Goal: Task Accomplishment & Management: Manage account settings

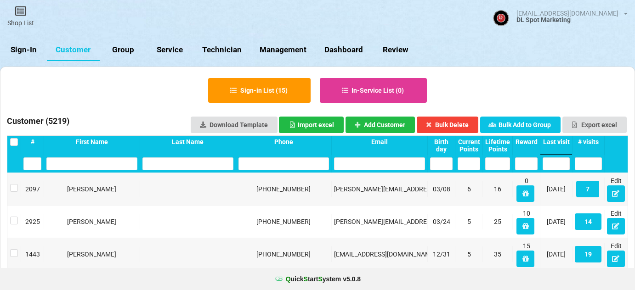
select select "25"
click at [28, 47] on link "Sign-In" at bounding box center [23, 50] width 47 height 22
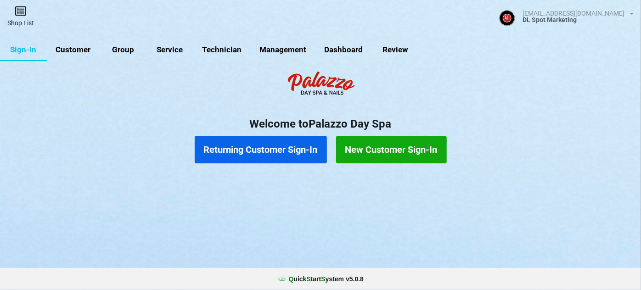
click at [23, 19] on link "Shop List" at bounding box center [20, 16] width 41 height 33
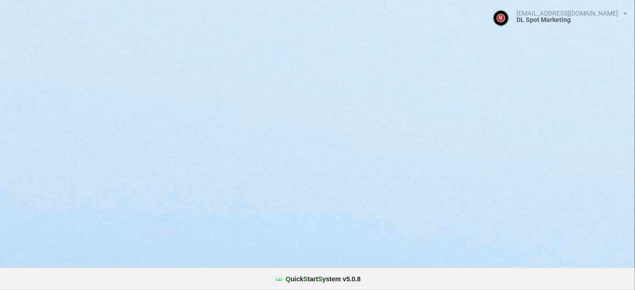
select select "25"
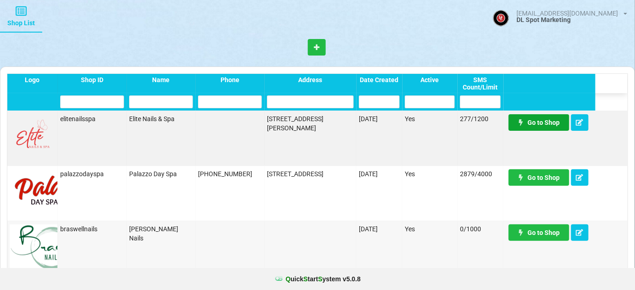
click at [554, 124] on link "Go to Shop" at bounding box center [538, 122] width 61 height 17
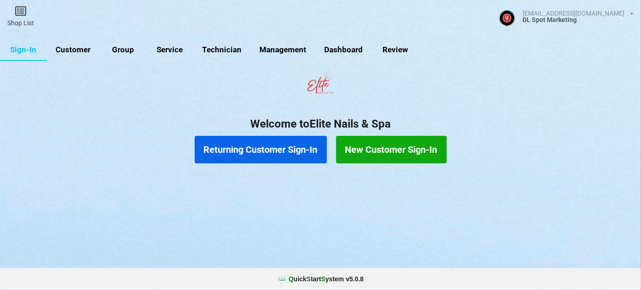
click at [81, 51] on link "Customer" at bounding box center [73, 50] width 53 height 22
select select "25"
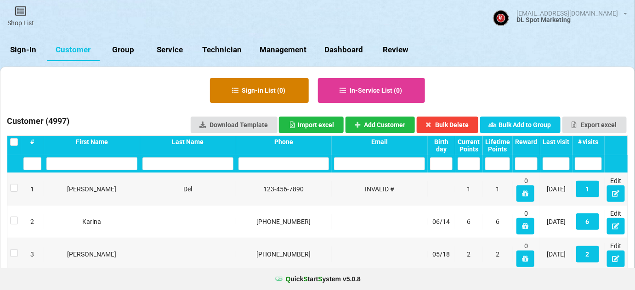
click at [274, 96] on button "Sign-in List ( 0 )" at bounding box center [259, 90] width 99 height 25
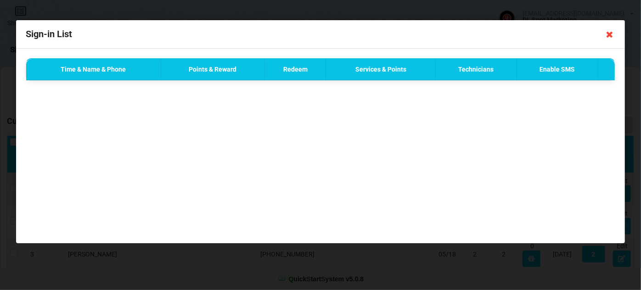
click at [610, 34] on icon at bounding box center [609, 34] width 15 height 15
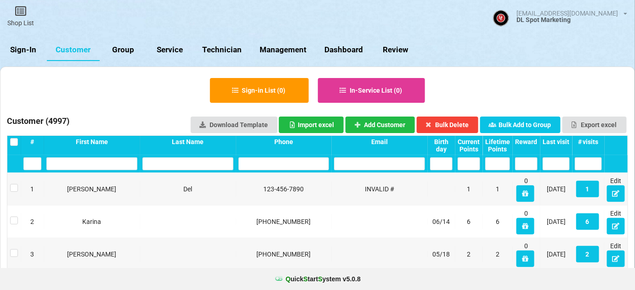
click at [560, 141] on div "Last visit" at bounding box center [555, 141] width 27 height 7
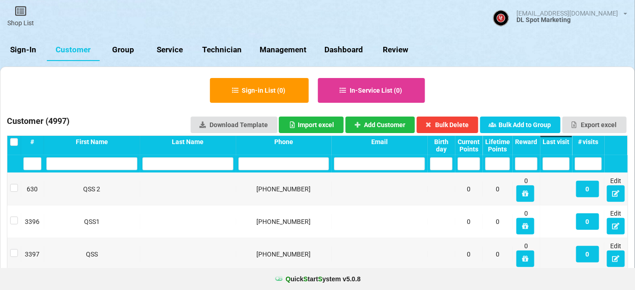
click at [560, 141] on div "Last visit" at bounding box center [555, 141] width 27 height 7
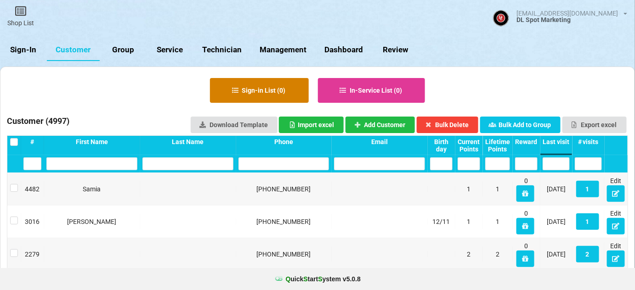
click at [266, 93] on button "Sign-in List ( 0 )" at bounding box center [259, 90] width 99 height 25
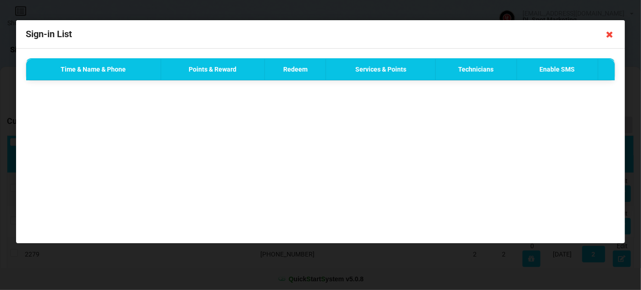
click at [610, 34] on icon at bounding box center [609, 34] width 15 height 15
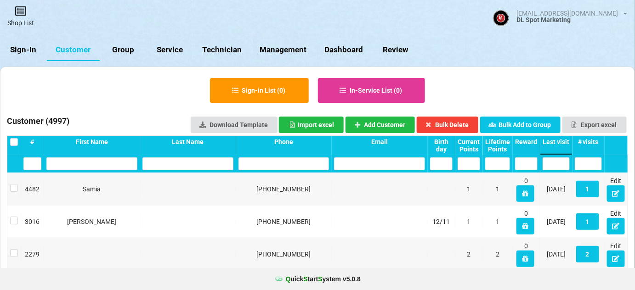
click at [20, 15] on icon at bounding box center [20, 11] width 13 height 11
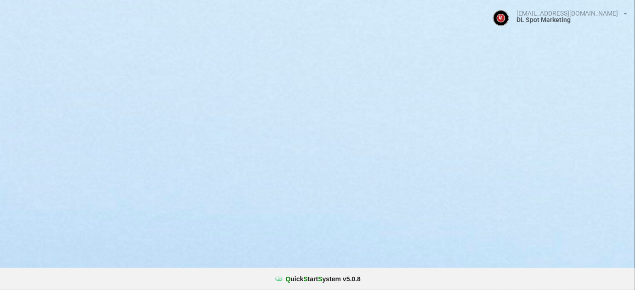
select select "25"
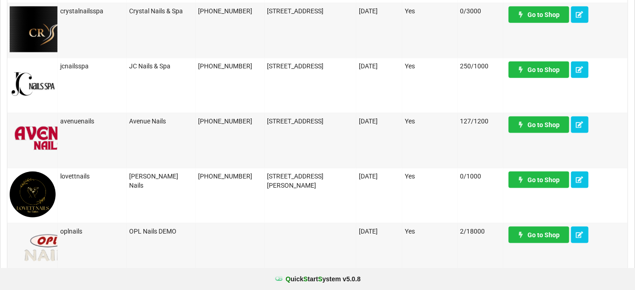
scroll to position [334, 0]
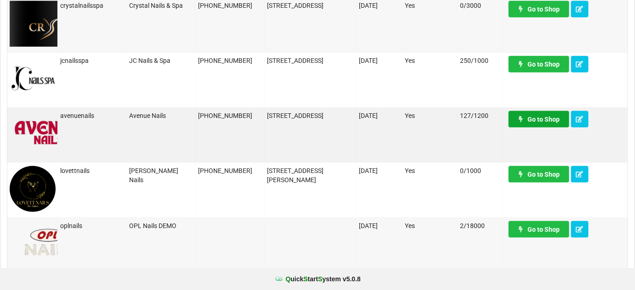
click at [539, 120] on link "Go to Shop" at bounding box center [538, 119] width 61 height 17
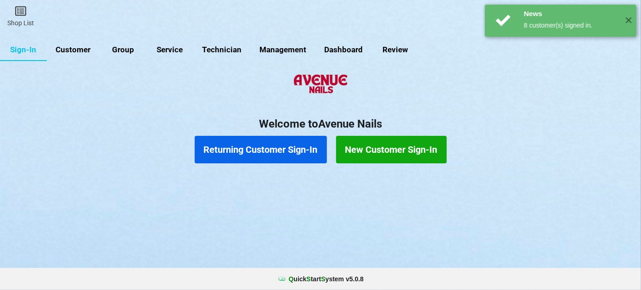
click at [79, 48] on link "Customer" at bounding box center [73, 50] width 53 height 22
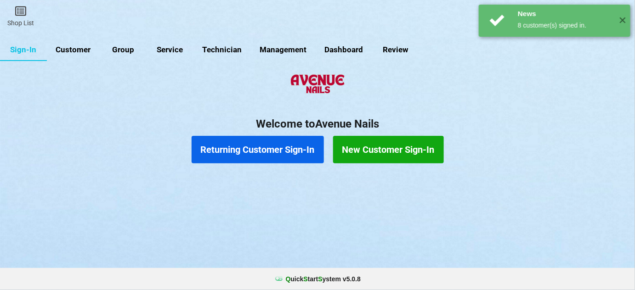
select select "25"
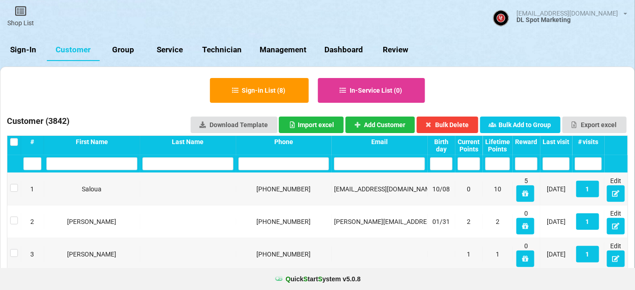
click at [552, 138] on div "Last visit" at bounding box center [555, 141] width 27 height 7
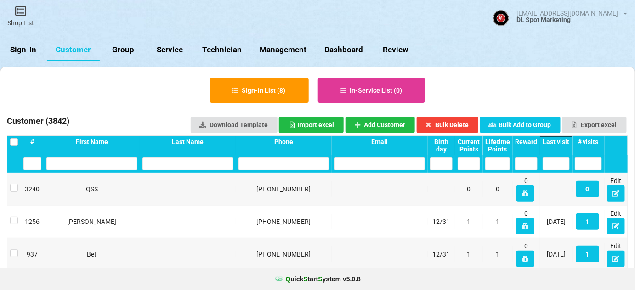
click at [552, 139] on div "Last visit" at bounding box center [555, 141] width 27 height 7
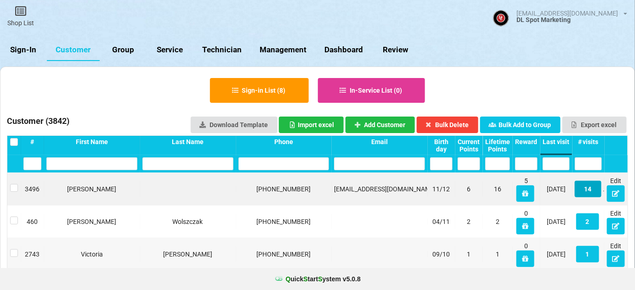
click at [588, 191] on button "14" at bounding box center [587, 189] width 27 height 17
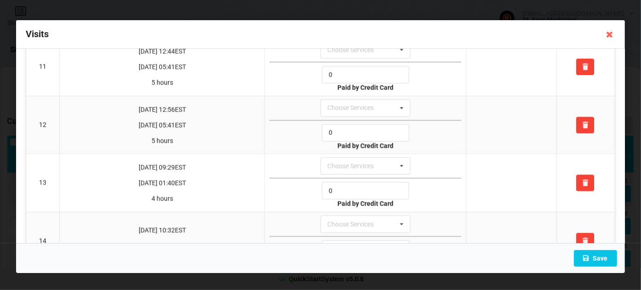
scroll to position [652, 0]
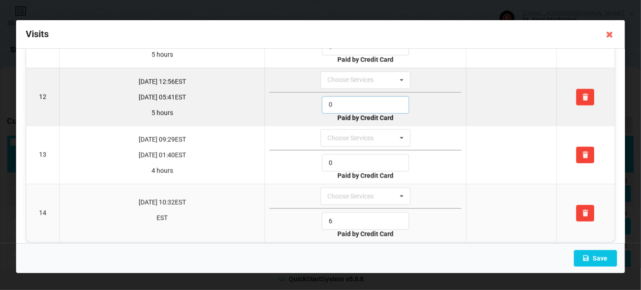
click at [342, 96] on input "0" at bounding box center [365, 104] width 87 height 17
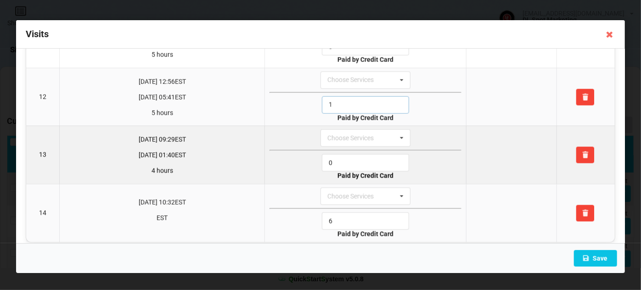
type input "1"
click at [342, 157] on input "0" at bounding box center [365, 162] width 87 height 17
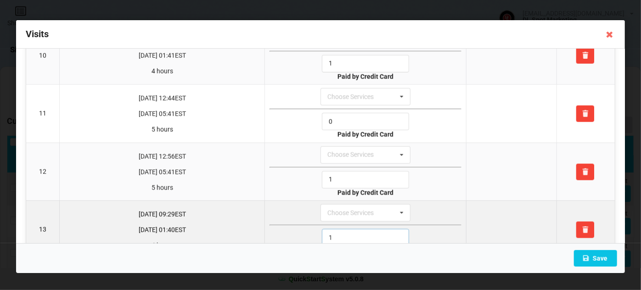
scroll to position [540, 0]
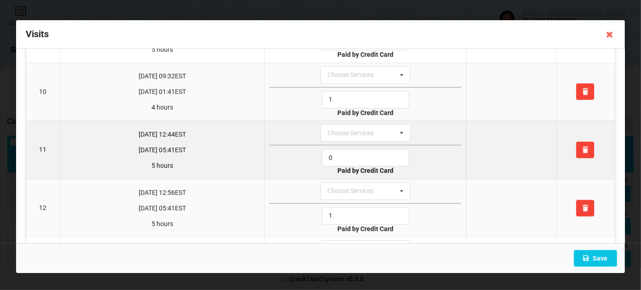
type input "1"
click at [356, 154] on input "0" at bounding box center [365, 157] width 87 height 17
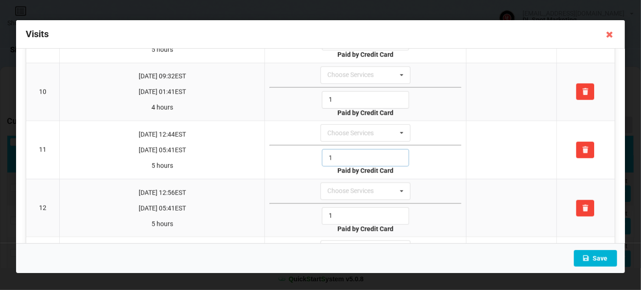
type input "1"
click at [601, 260] on button "Save" at bounding box center [595, 258] width 43 height 17
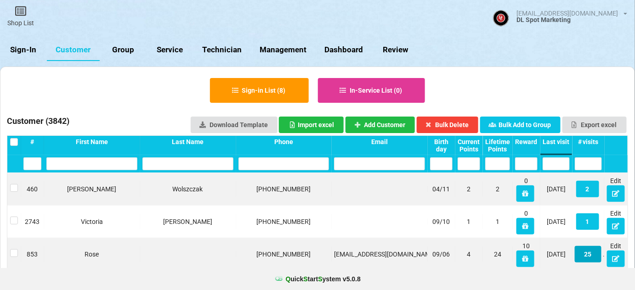
click at [590, 254] on button "25" at bounding box center [587, 254] width 27 height 17
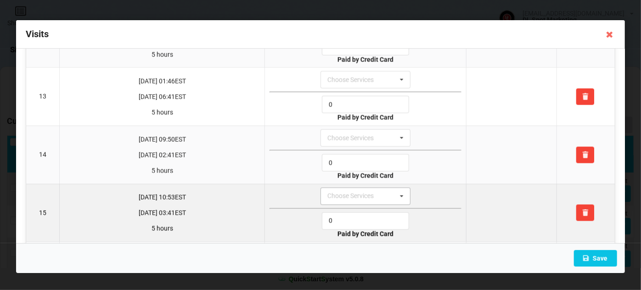
scroll to position [724, 0]
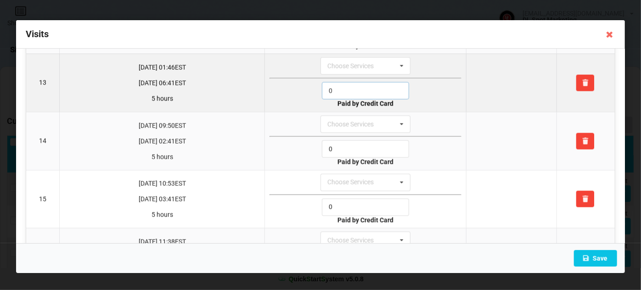
click at [343, 82] on input "0" at bounding box center [365, 90] width 87 height 17
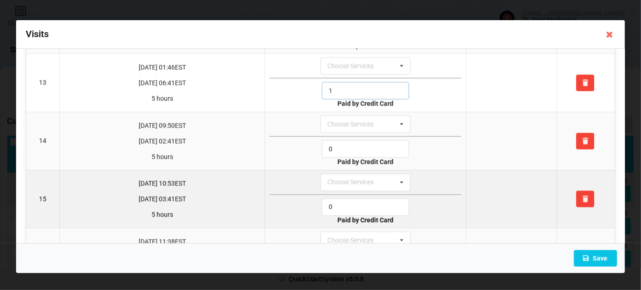
type input "1"
click at [345, 199] on input "0" at bounding box center [365, 207] width 87 height 17
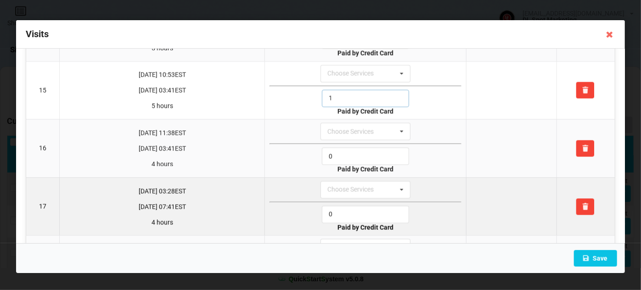
scroll to position [835, 0]
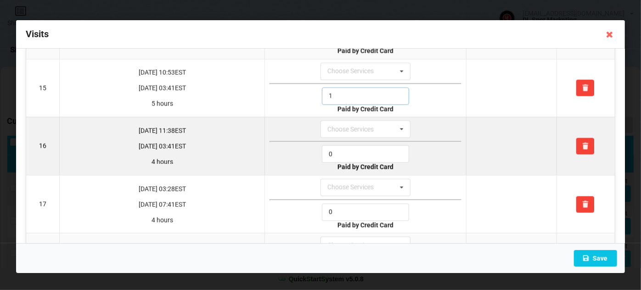
type input "1"
click at [342, 146] on input "0" at bounding box center [365, 154] width 87 height 17
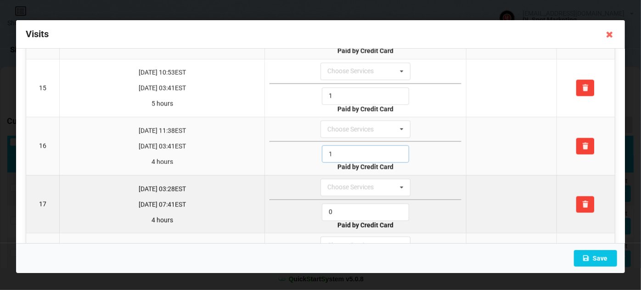
type input "1"
click at [337, 204] on input "0" at bounding box center [365, 212] width 87 height 17
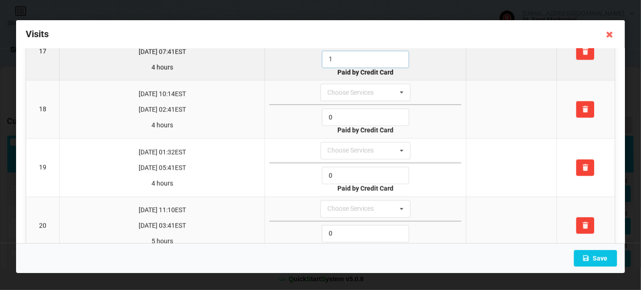
scroll to position [1001, 0]
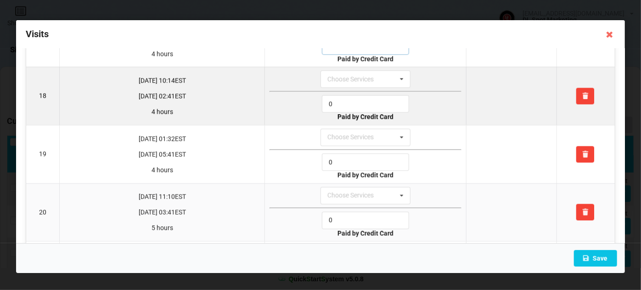
type input "1"
click at [345, 95] on input "0" at bounding box center [365, 103] width 87 height 17
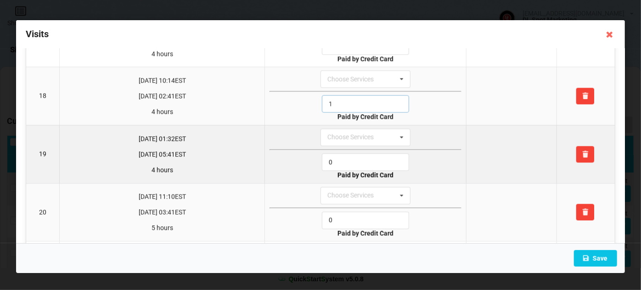
type input "1"
click at [337, 153] on input "0" at bounding box center [365, 161] width 87 height 17
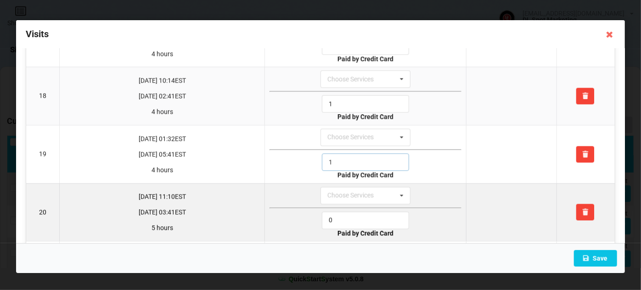
type input "1"
click at [334, 212] on input "0" at bounding box center [365, 220] width 87 height 17
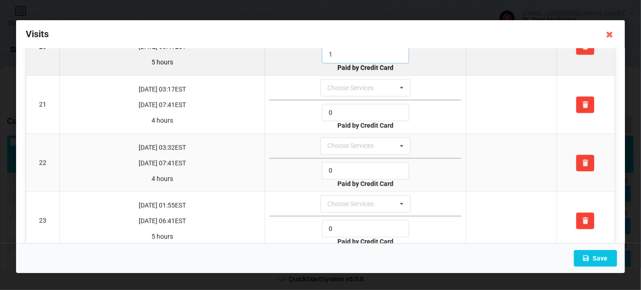
scroll to position [1169, 0]
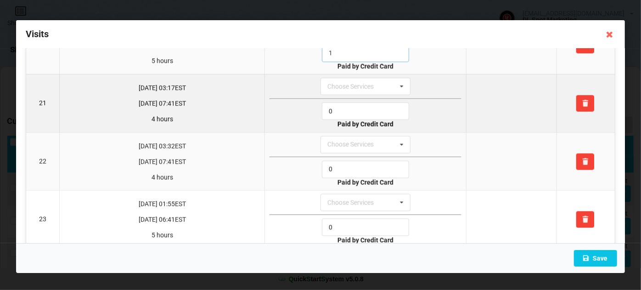
type input "1"
click at [339, 102] on input "0" at bounding box center [365, 110] width 87 height 17
click at [339, 102] on input "1" at bounding box center [365, 110] width 87 height 17
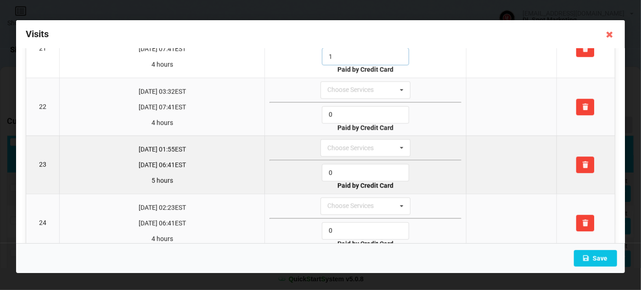
scroll to position [1224, 0]
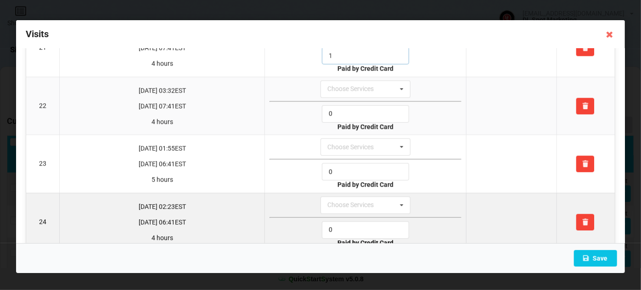
type input "1"
click at [338, 221] on input "0" at bounding box center [365, 229] width 87 height 17
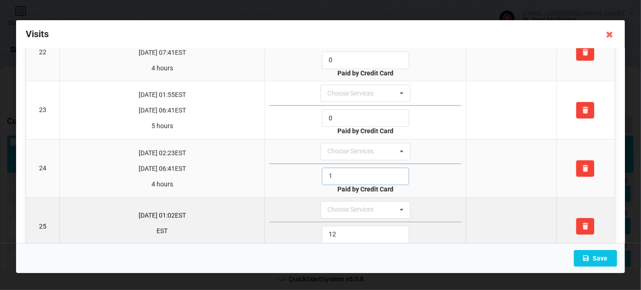
scroll to position [1284, 0]
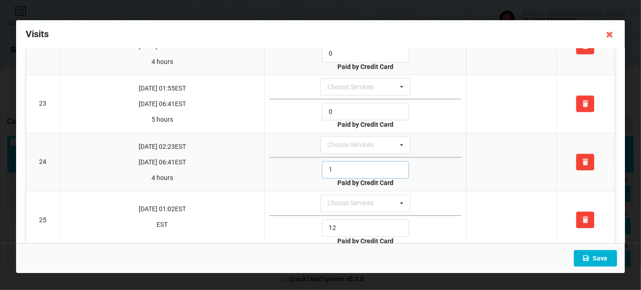
type input "1"
click at [607, 262] on button "Save" at bounding box center [595, 258] width 43 height 17
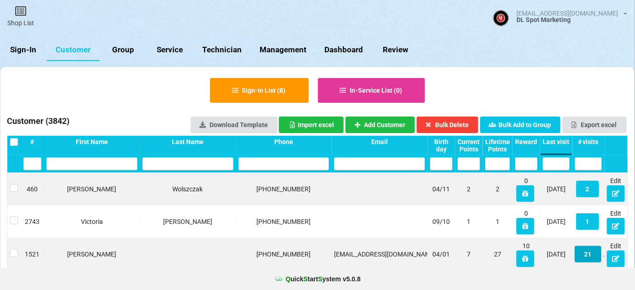
click at [588, 257] on button "21" at bounding box center [587, 254] width 27 height 17
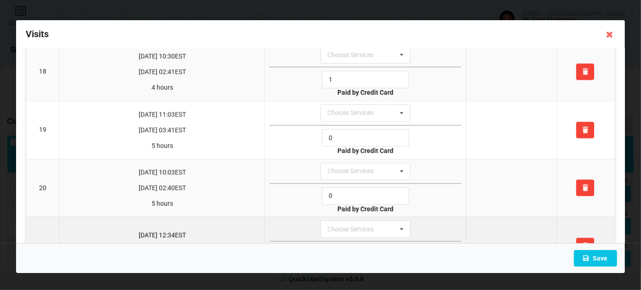
scroll to position [999, 0]
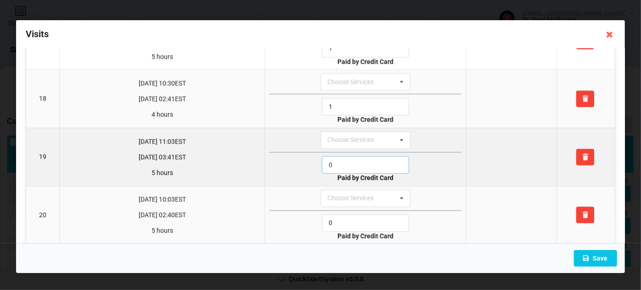
click at [361, 156] on input "0" at bounding box center [365, 164] width 87 height 17
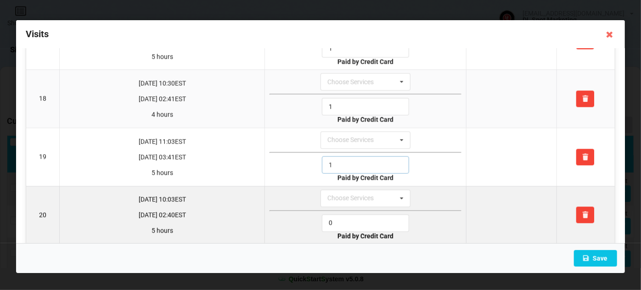
type input "1"
click at [345, 214] on input "0" at bounding box center [365, 222] width 87 height 17
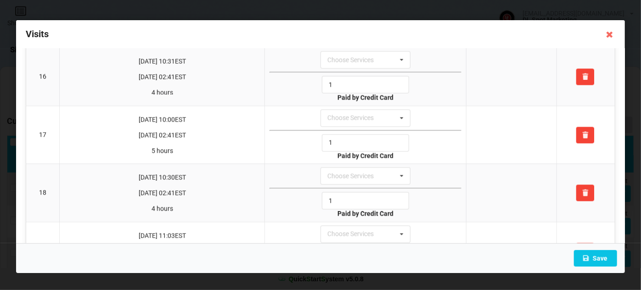
scroll to position [1054, 0]
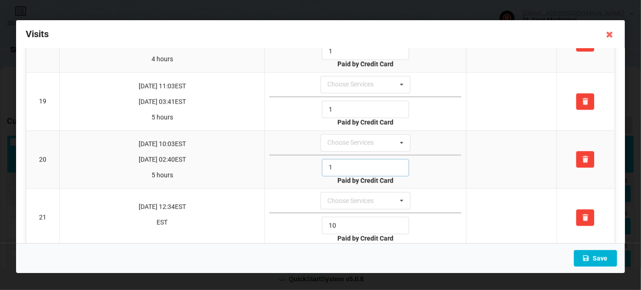
type input "1"
click at [601, 261] on button "Save" at bounding box center [595, 258] width 43 height 17
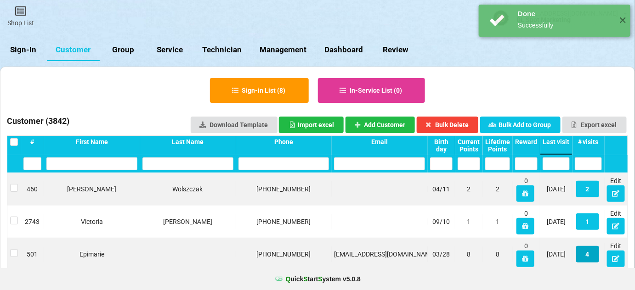
click at [591, 254] on button "4" at bounding box center [587, 254] width 23 height 17
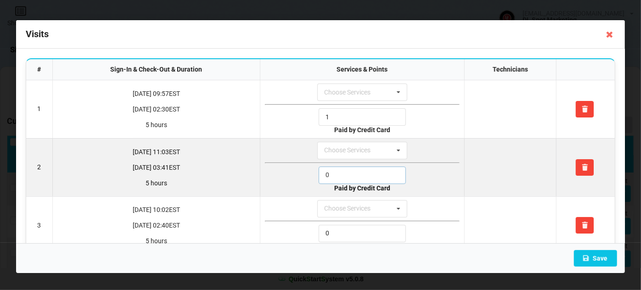
click at [347, 170] on input "0" at bounding box center [362, 175] width 87 height 17
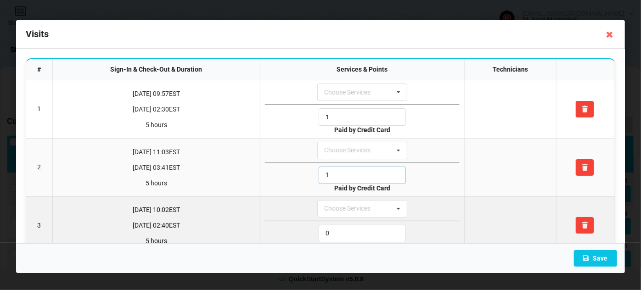
type input "1"
click at [342, 228] on input "0" at bounding box center [362, 233] width 87 height 17
click at [342, 228] on input "1" at bounding box center [362, 233] width 87 height 17
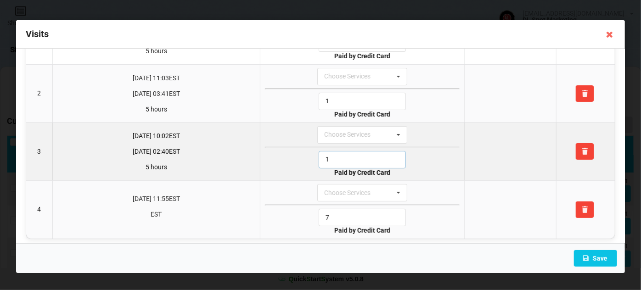
scroll to position [77, 0]
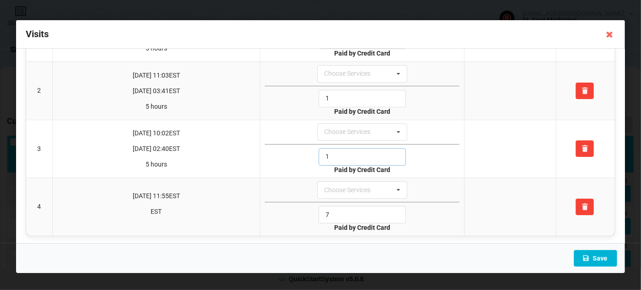
type input "1"
click at [602, 255] on button "Save" at bounding box center [595, 258] width 43 height 17
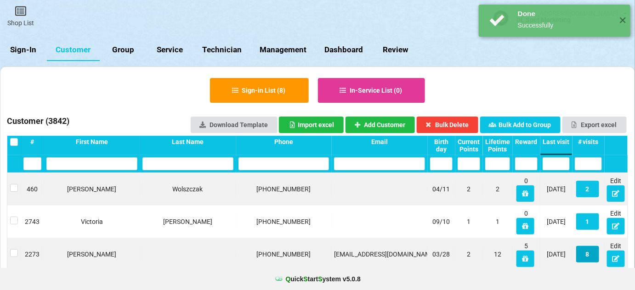
click at [586, 254] on button "8" at bounding box center [587, 254] width 23 height 17
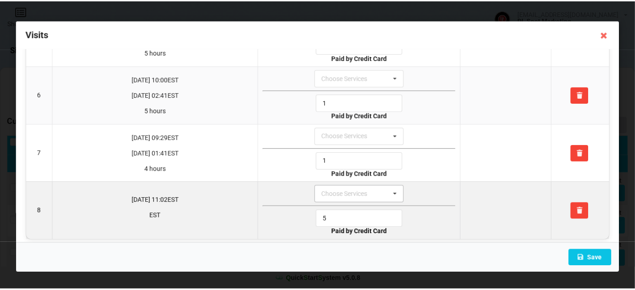
scroll to position [307, 0]
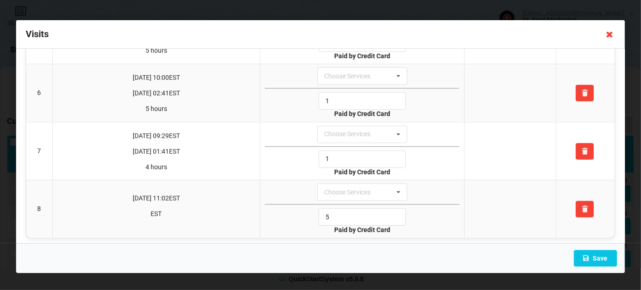
click at [610, 34] on icon at bounding box center [609, 34] width 15 height 15
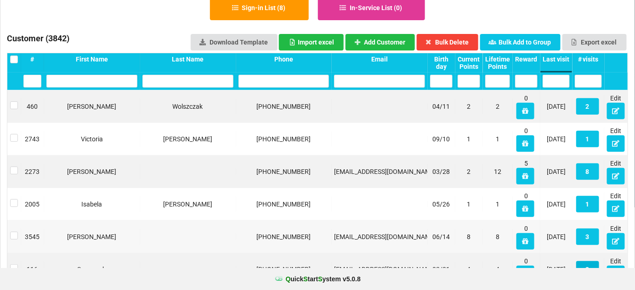
scroll to position [111, 0]
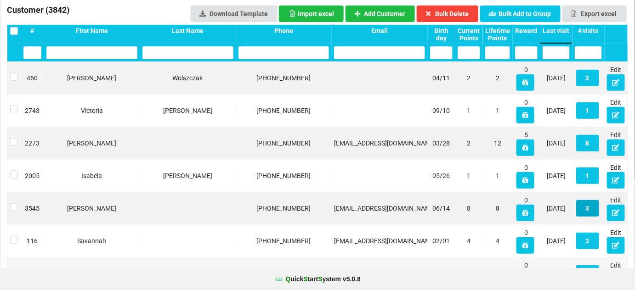
click at [588, 211] on button "3" at bounding box center [587, 208] width 23 height 17
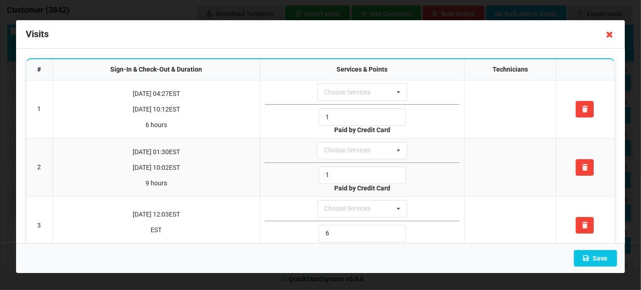
click at [610, 38] on icon at bounding box center [609, 34] width 15 height 15
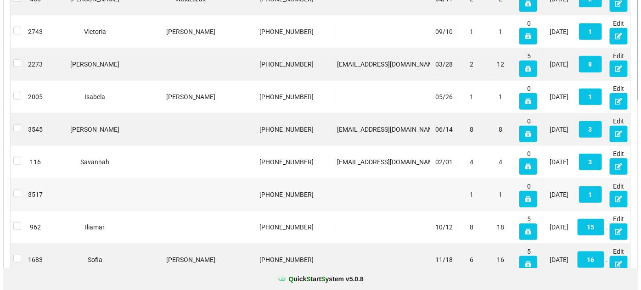
scroll to position [223, 0]
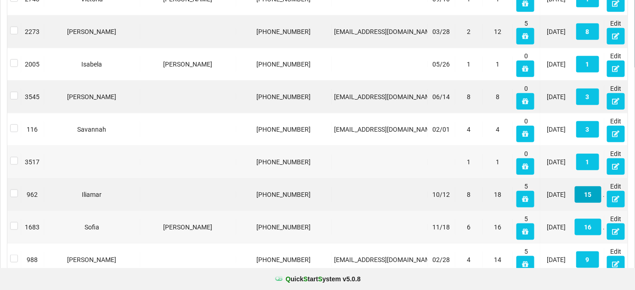
click at [589, 195] on button "15" at bounding box center [587, 194] width 27 height 17
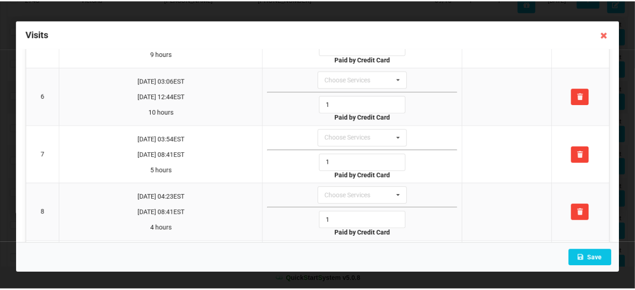
scroll to position [278, 0]
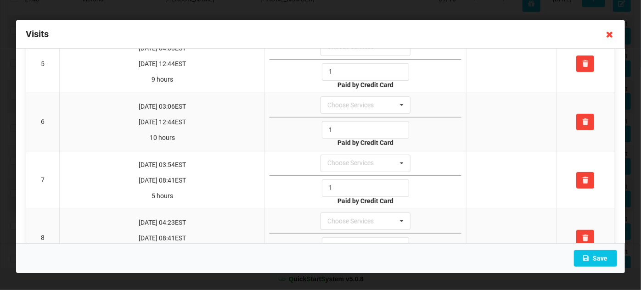
click at [611, 31] on icon at bounding box center [609, 34] width 15 height 15
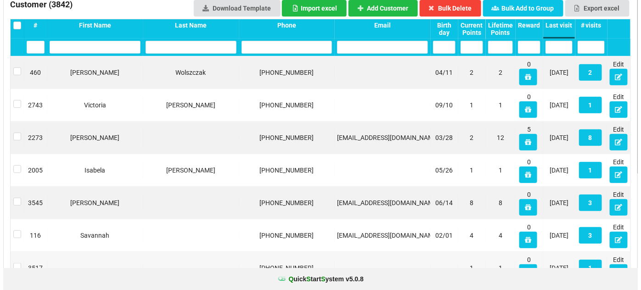
scroll to position [0, 0]
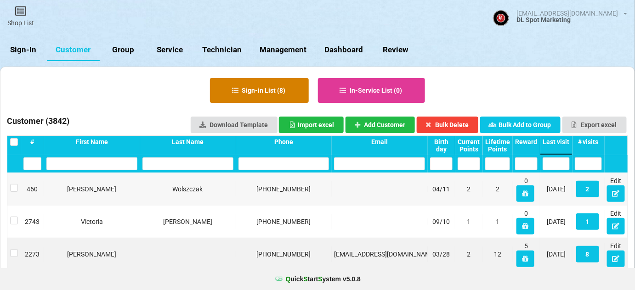
click at [261, 87] on button "Sign-in List ( 8 )" at bounding box center [259, 90] width 99 height 25
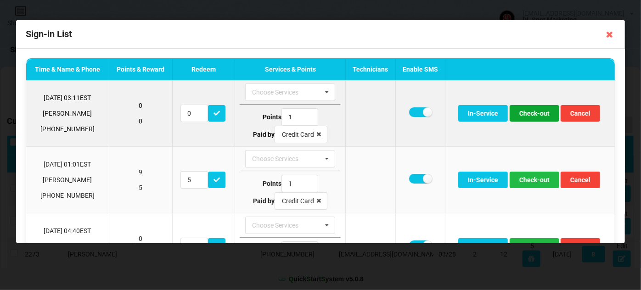
click at [537, 115] on button "Check-out" at bounding box center [535, 113] width 50 height 17
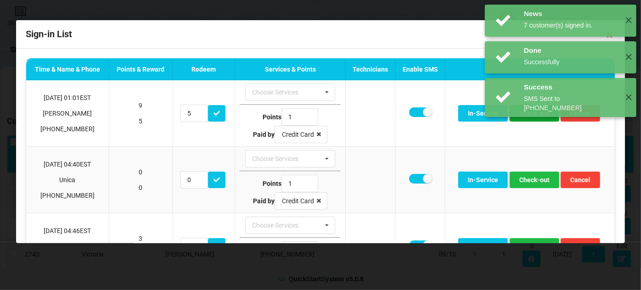
click at [537, 115] on button "Check-out" at bounding box center [535, 113] width 50 height 17
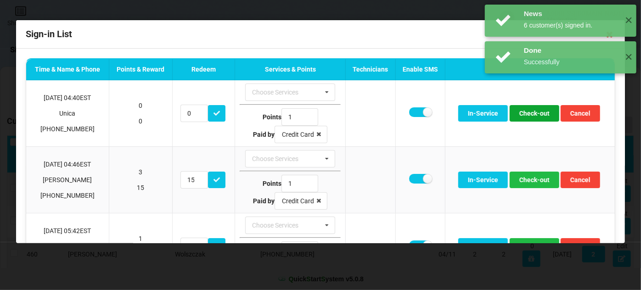
click at [537, 115] on button "Check-out" at bounding box center [535, 113] width 50 height 17
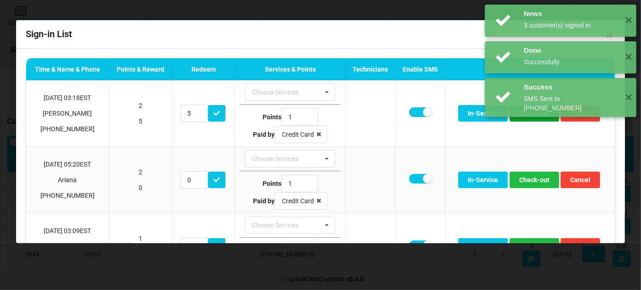
click at [537, 115] on button "Check-out" at bounding box center [535, 113] width 50 height 17
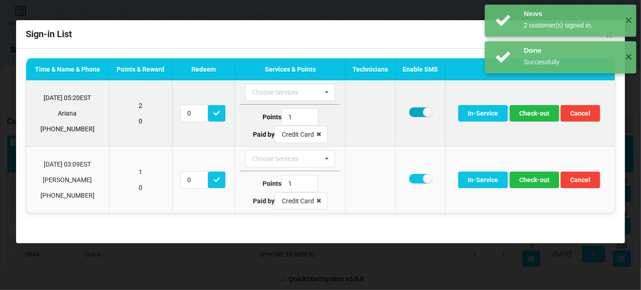
click at [414, 109] on label at bounding box center [420, 112] width 22 height 10
checkbox input "false"
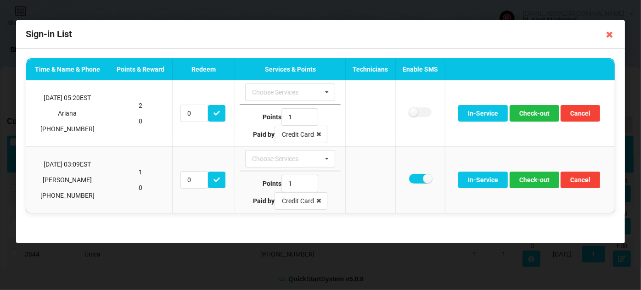
click at [538, 113] on div "News 3 customer(s) signed in. ✕ Done Successfully ✕ Success SMS Sent to +140792…" at bounding box center [560, 61] width 161 height 122
click at [536, 113] on div "News 3 customer(s) signed in. ✕ Done Successfully ✕ Success SMS Sent to +140792…" at bounding box center [560, 61] width 161 height 122
click at [541, 113] on div "News 3 customer(s) signed in. ✕ Done Successfully ✕ Success SMS Sent to +140792…" at bounding box center [560, 61] width 161 height 122
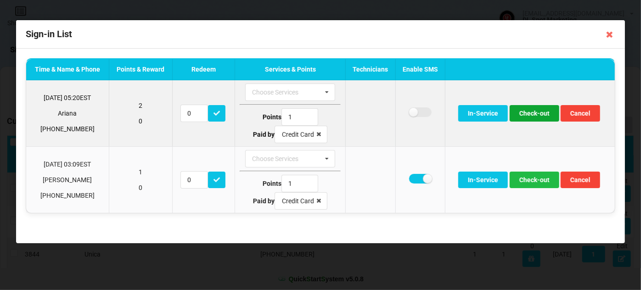
click at [537, 115] on button "Check-out" at bounding box center [535, 113] width 50 height 17
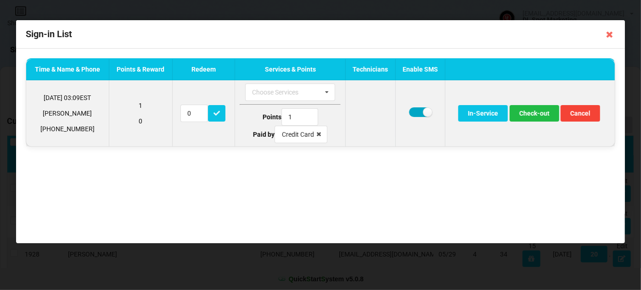
click at [420, 112] on label at bounding box center [420, 112] width 22 height 10
checkbox input "false"
click at [534, 113] on button "Check-out" at bounding box center [535, 113] width 50 height 17
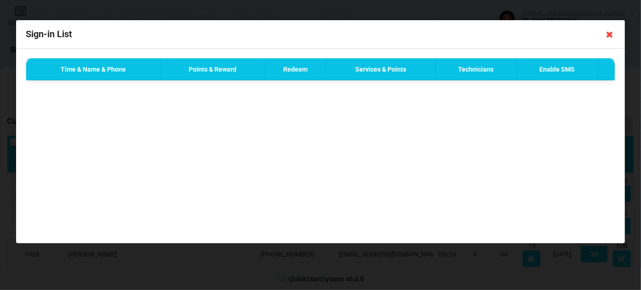
click at [609, 34] on icon at bounding box center [609, 34] width 15 height 15
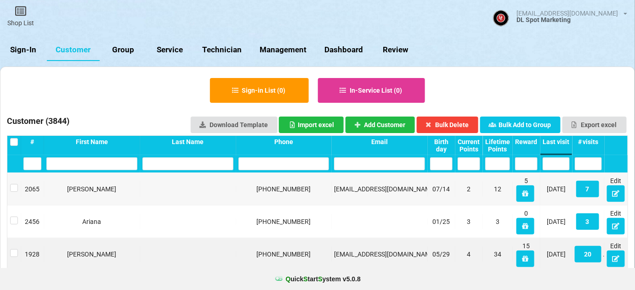
click at [24, 47] on link "Sign-In" at bounding box center [23, 50] width 47 height 22
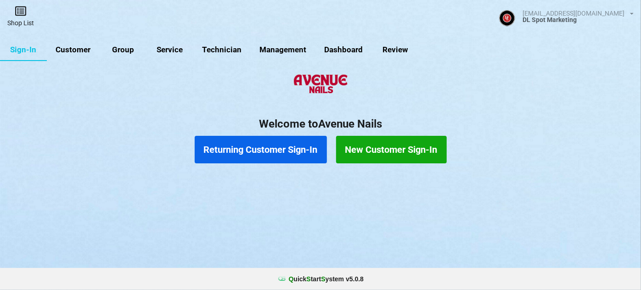
click at [18, 17] on link "Shop List" at bounding box center [20, 16] width 41 height 33
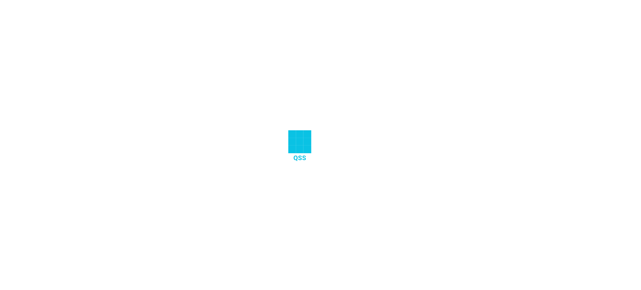
select select "25"
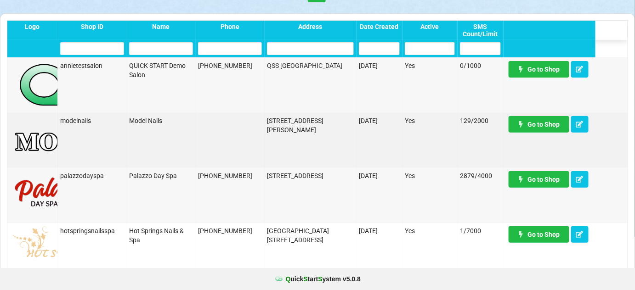
scroll to position [56, 0]
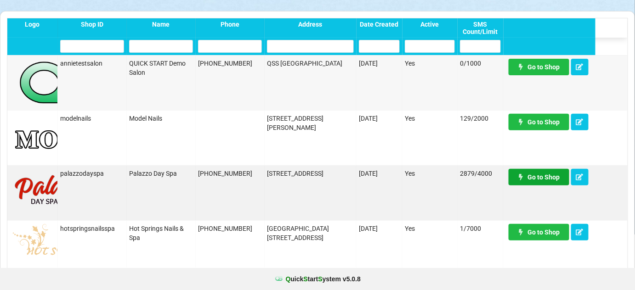
click at [541, 180] on link "Go to Shop" at bounding box center [538, 177] width 61 height 17
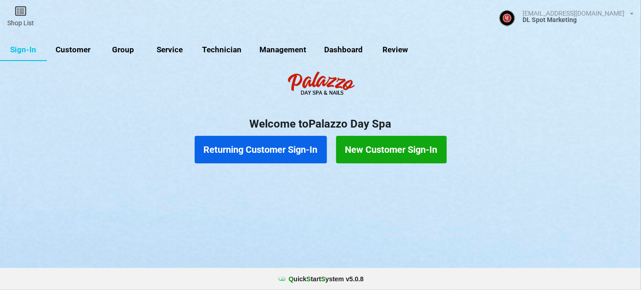
click at [78, 49] on link "Customer" at bounding box center [73, 50] width 53 height 22
select select "25"
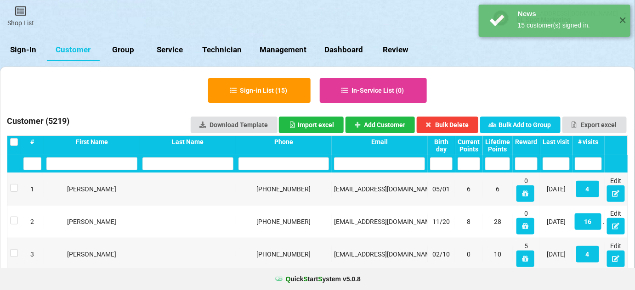
click at [561, 143] on div "Last visit" at bounding box center [555, 141] width 27 height 7
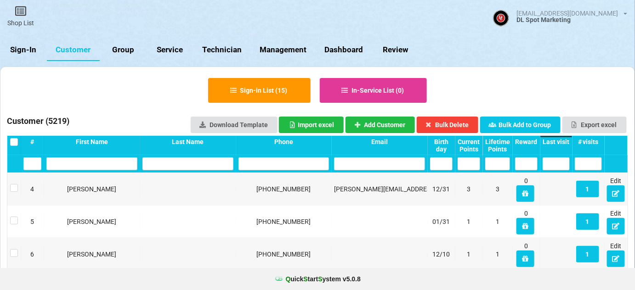
click at [561, 143] on div "Last visit" at bounding box center [555, 141] width 27 height 7
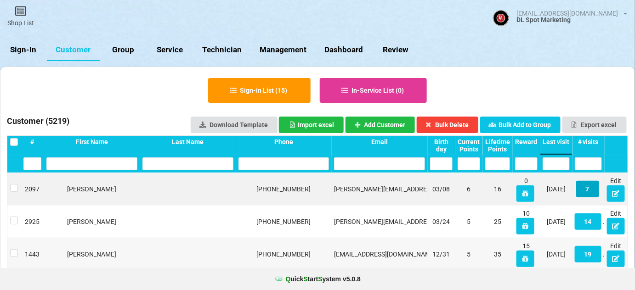
click at [588, 191] on button "7" at bounding box center [587, 189] width 23 height 17
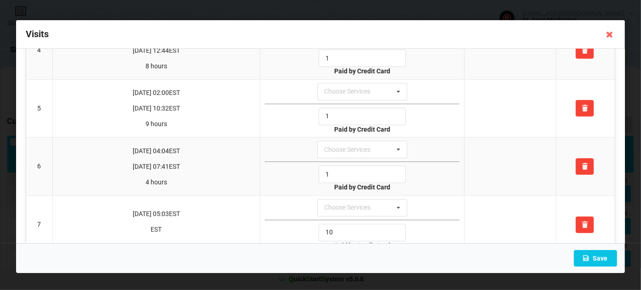
scroll to position [249, 0]
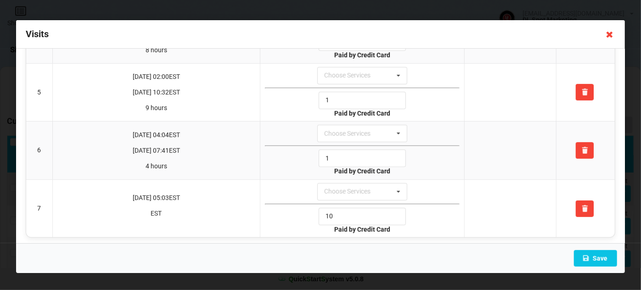
click at [612, 35] on icon at bounding box center [609, 34] width 15 height 15
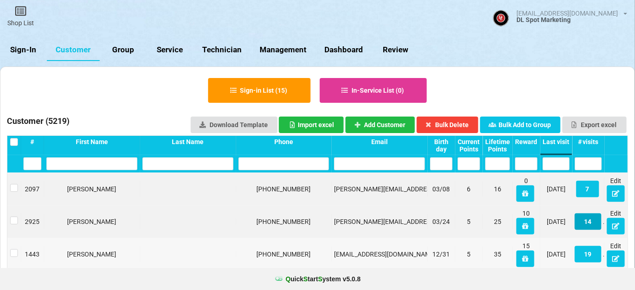
click at [590, 223] on button "14" at bounding box center [587, 221] width 27 height 17
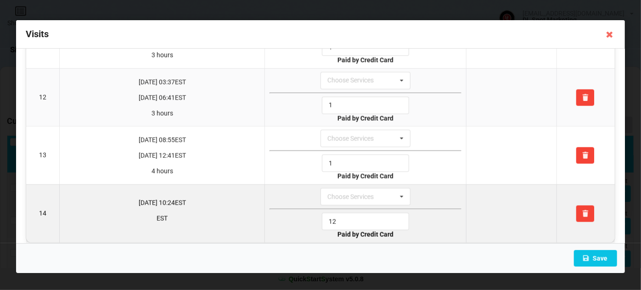
scroll to position [652, 0]
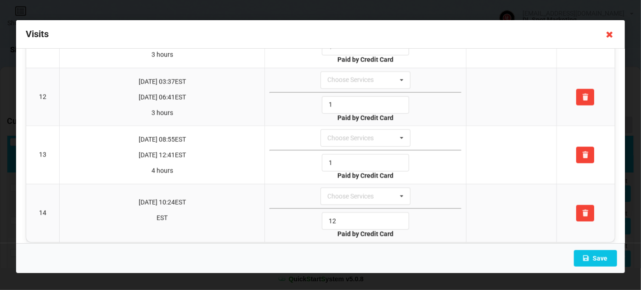
drag, startPoint x: 607, startPoint y: 36, endPoint x: 599, endPoint y: 83, distance: 48.1
click at [607, 36] on icon at bounding box center [609, 34] width 15 height 15
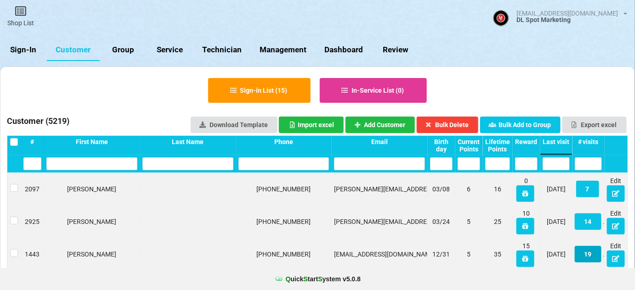
click at [587, 254] on button "19" at bounding box center [587, 254] width 27 height 17
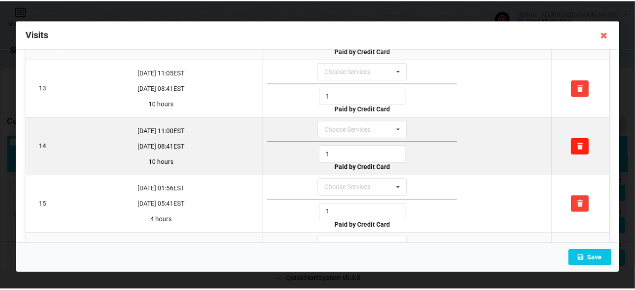
scroll to position [716, 0]
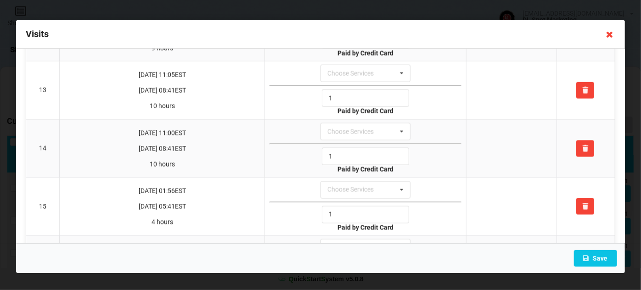
click at [608, 36] on icon at bounding box center [609, 34] width 15 height 15
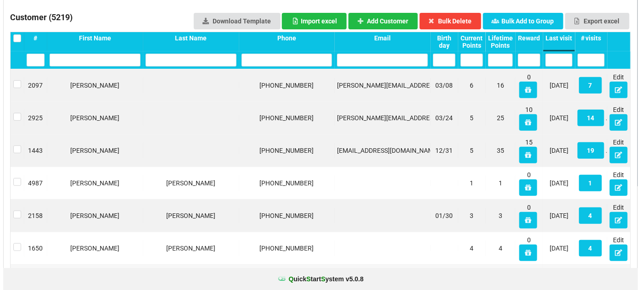
scroll to position [111, 0]
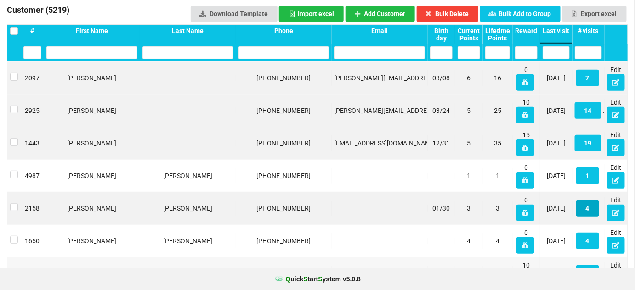
click at [589, 209] on button "4" at bounding box center [587, 208] width 23 height 17
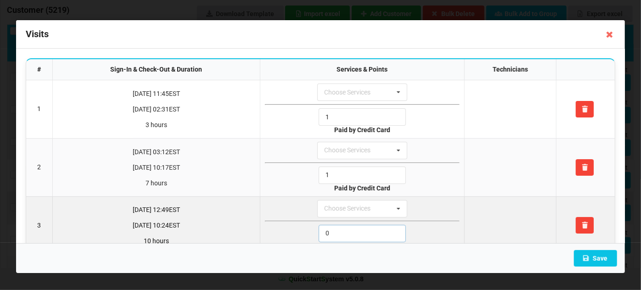
click at [355, 228] on input "0" at bounding box center [362, 233] width 87 height 17
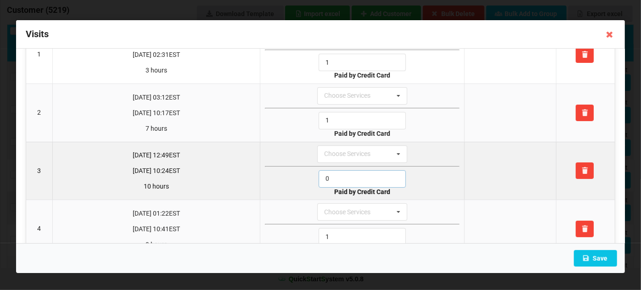
scroll to position [56, 0]
click at [345, 172] on input "0" at bounding box center [362, 177] width 87 height 17
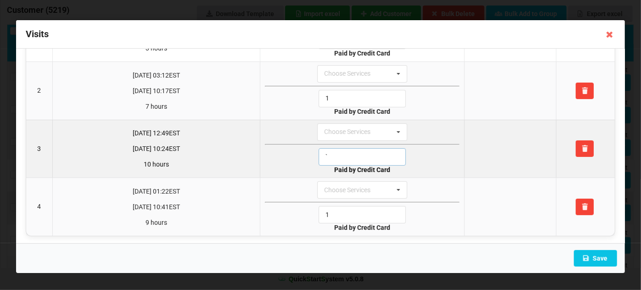
click at [343, 155] on input "`" at bounding box center [362, 156] width 87 height 17
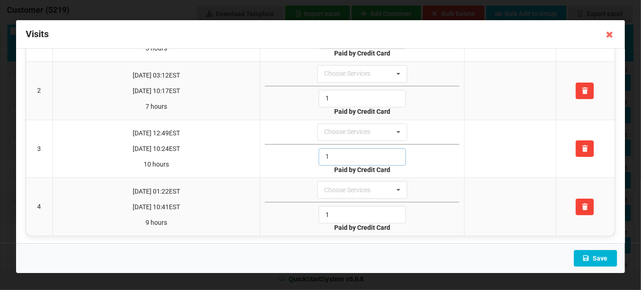
type input "1"
click at [596, 259] on button "Save" at bounding box center [595, 258] width 43 height 17
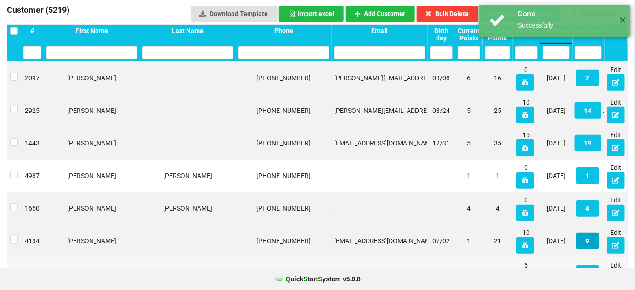
click at [590, 242] on button "9" at bounding box center [587, 241] width 23 height 17
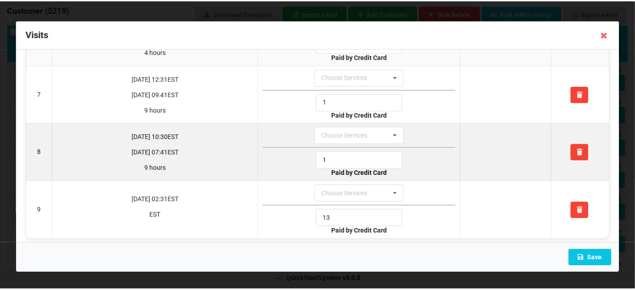
scroll to position [364, 0]
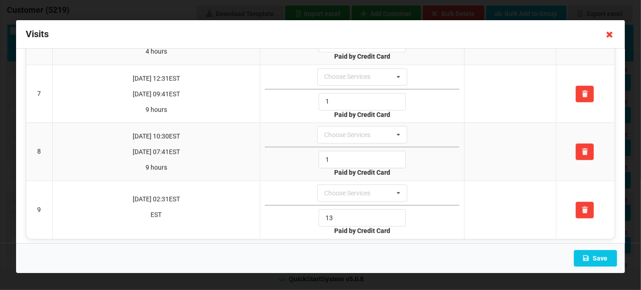
click at [609, 33] on icon at bounding box center [609, 34] width 15 height 15
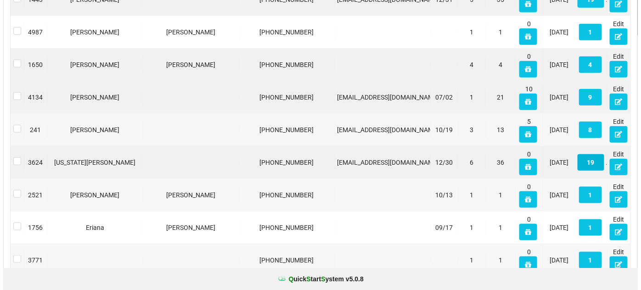
scroll to position [278, 0]
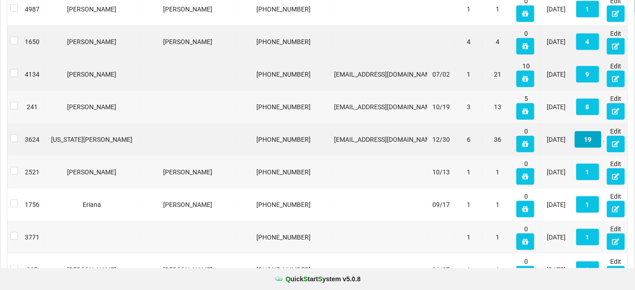
click at [590, 140] on button "19" at bounding box center [587, 139] width 27 height 17
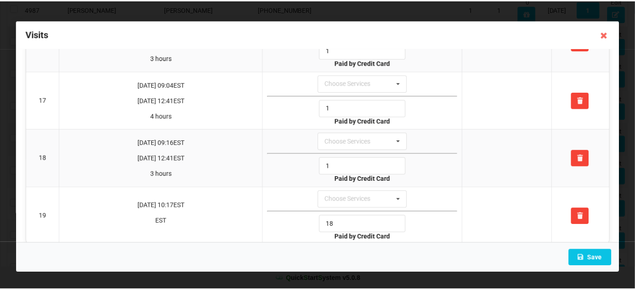
scroll to position [939, 0]
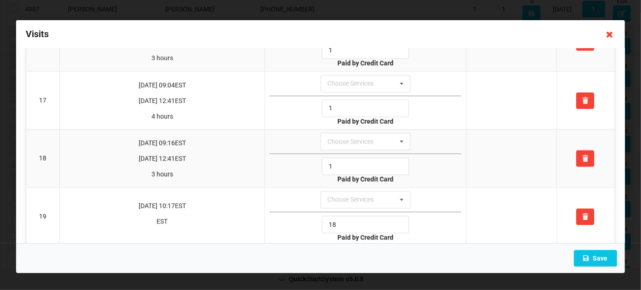
click at [606, 34] on icon at bounding box center [609, 34] width 15 height 15
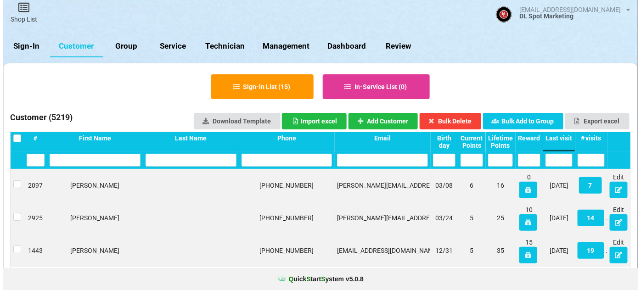
scroll to position [0, 0]
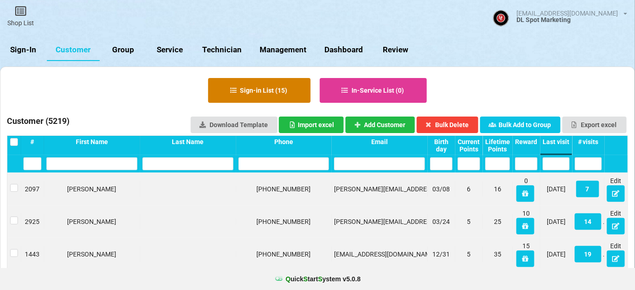
click at [271, 85] on button "Sign-in List ( 15 )" at bounding box center [259, 90] width 102 height 25
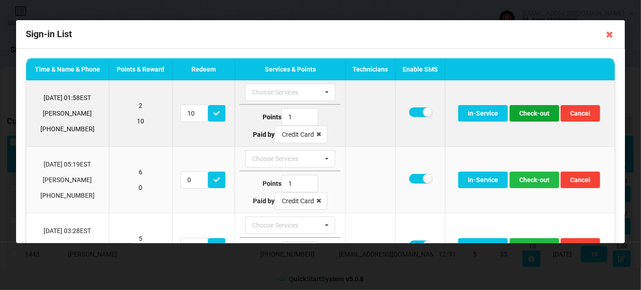
click at [539, 112] on button "Check-out" at bounding box center [535, 113] width 50 height 17
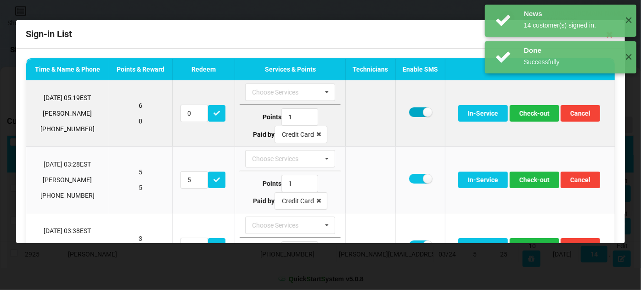
click at [411, 111] on label at bounding box center [420, 112] width 22 height 10
checkbox input "false"
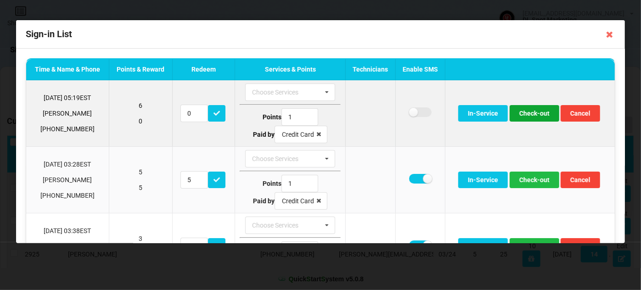
click at [529, 113] on button "Check-out" at bounding box center [535, 113] width 50 height 17
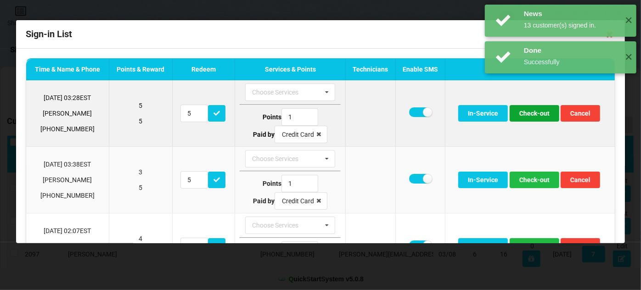
click at [530, 114] on button "Check-out" at bounding box center [535, 113] width 50 height 17
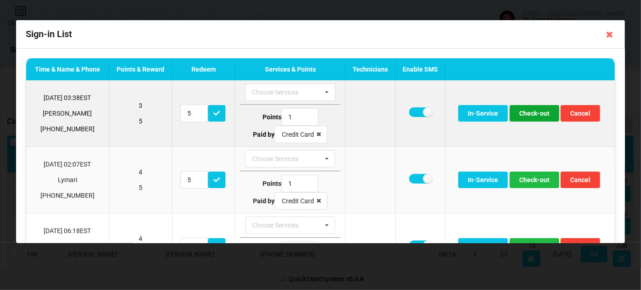
click at [533, 112] on button "Check-out" at bounding box center [535, 113] width 50 height 17
click at [535, 117] on button "Check-out" at bounding box center [535, 113] width 50 height 17
click at [533, 113] on button "Check-out" at bounding box center [535, 113] width 50 height 17
click at [411, 112] on label at bounding box center [420, 112] width 22 height 10
checkbox input "false"
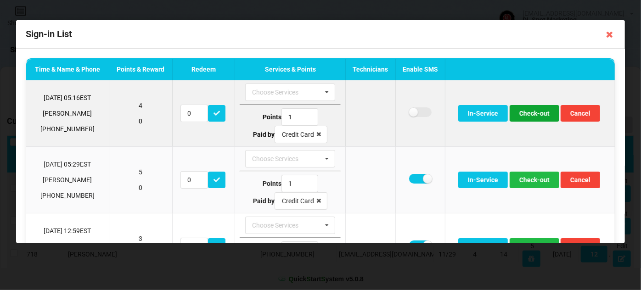
click at [538, 113] on button "Check-out" at bounding box center [535, 113] width 50 height 17
click at [411, 113] on label at bounding box center [420, 112] width 22 height 10
checkbox input "false"
click at [535, 114] on button "Check-out" at bounding box center [535, 113] width 50 height 17
click at [532, 111] on button "Check-out" at bounding box center [535, 113] width 50 height 17
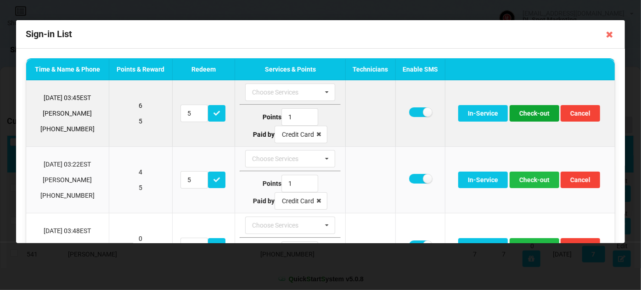
click at [530, 111] on button "Check-out" at bounding box center [535, 113] width 50 height 17
click at [534, 115] on button "Check-out" at bounding box center [535, 113] width 50 height 17
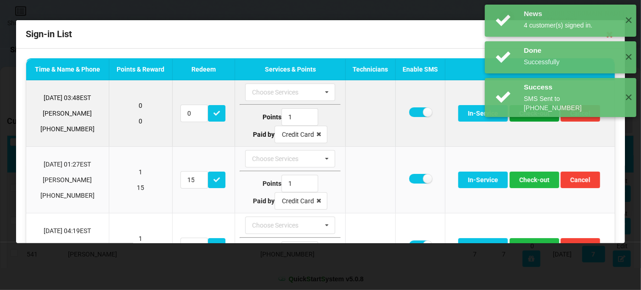
click at [531, 116] on button "Check-out" at bounding box center [535, 113] width 50 height 17
click at [529, 115] on button "Check-out" at bounding box center [535, 113] width 50 height 17
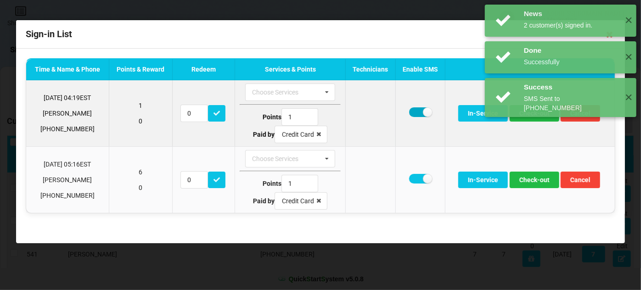
click at [417, 112] on label at bounding box center [420, 112] width 22 height 10
checkbox input "false"
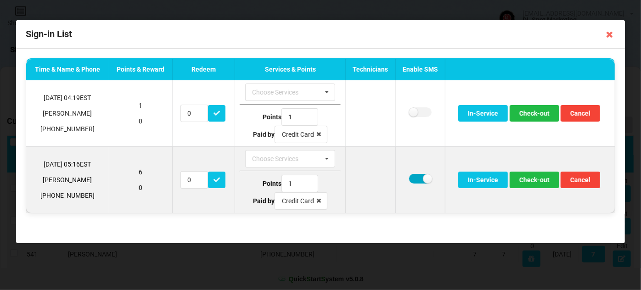
click at [414, 176] on label at bounding box center [420, 179] width 22 height 10
checkbox input "false"
click at [526, 179] on button "Check-out" at bounding box center [535, 180] width 50 height 17
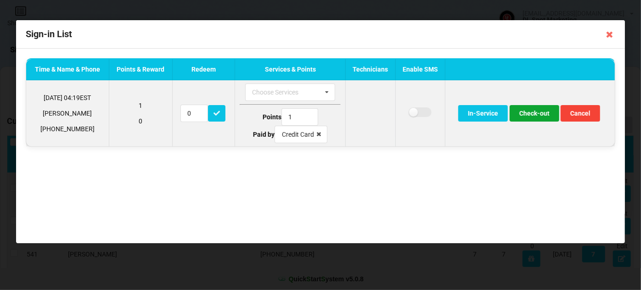
click at [534, 116] on button "Check-out" at bounding box center [535, 113] width 50 height 17
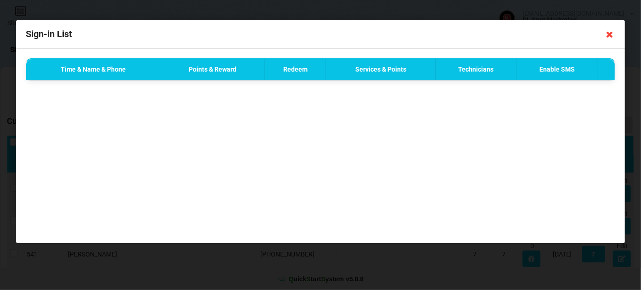
click at [610, 35] on icon at bounding box center [609, 34] width 15 height 15
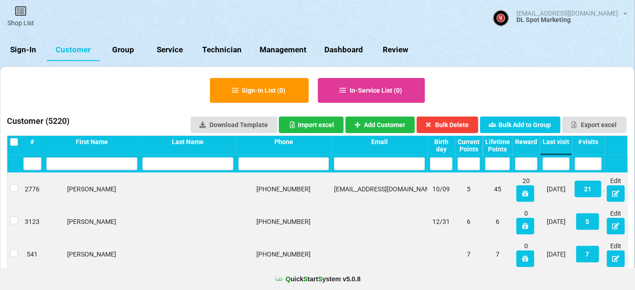
click at [28, 51] on link "Sign-In" at bounding box center [23, 50] width 47 height 22
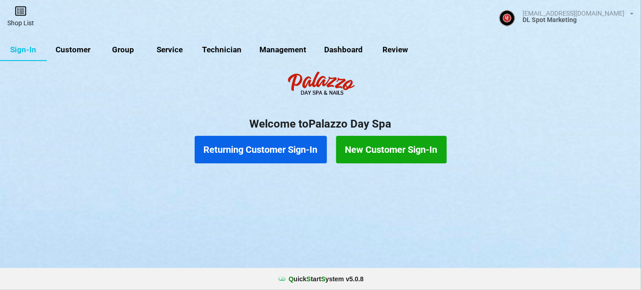
click at [20, 17] on link "Shop List" at bounding box center [20, 16] width 41 height 33
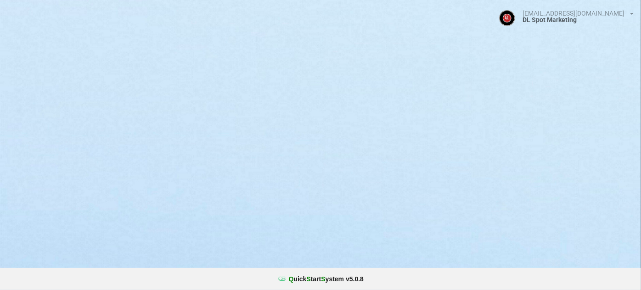
select select "25"
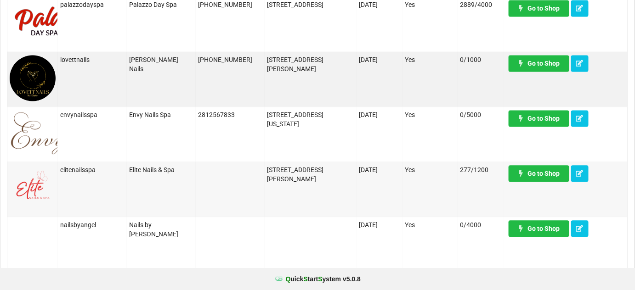
scroll to position [612, 0]
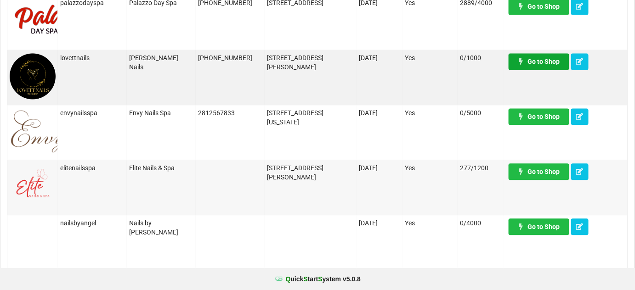
click at [551, 62] on link "Go to Shop" at bounding box center [538, 61] width 61 height 17
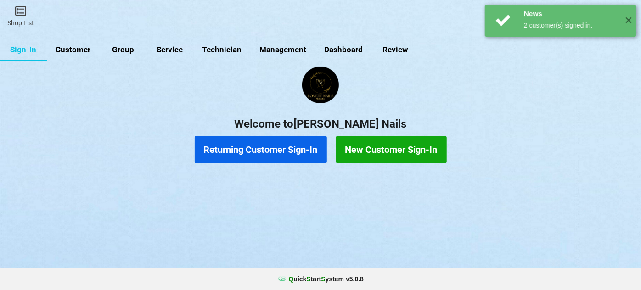
click at [81, 52] on link "Customer" at bounding box center [73, 50] width 53 height 22
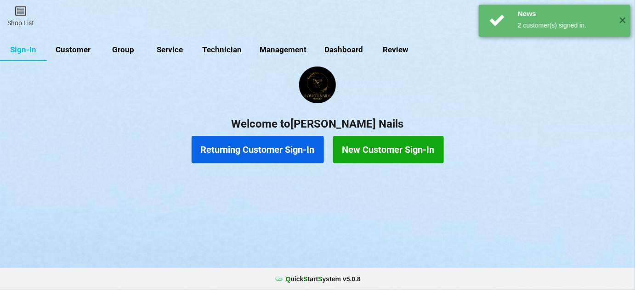
select select "25"
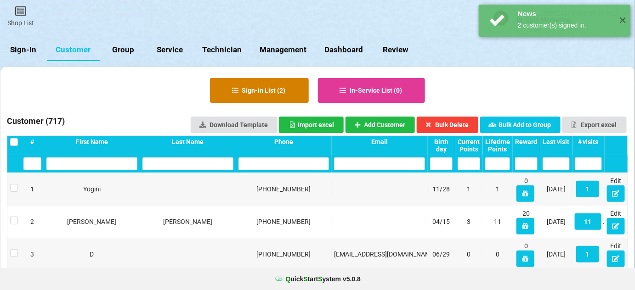
click at [279, 90] on button "Sign-in List ( 2 )" at bounding box center [259, 90] width 99 height 25
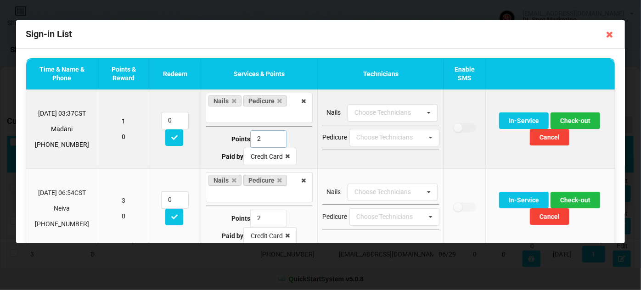
click at [262, 138] on input "2" at bounding box center [268, 138] width 37 height 17
drag, startPoint x: 262, startPoint y: 138, endPoint x: 248, endPoint y: 138, distance: 13.8
click at [250, 138] on input "2" at bounding box center [268, 138] width 37 height 17
type input "1"
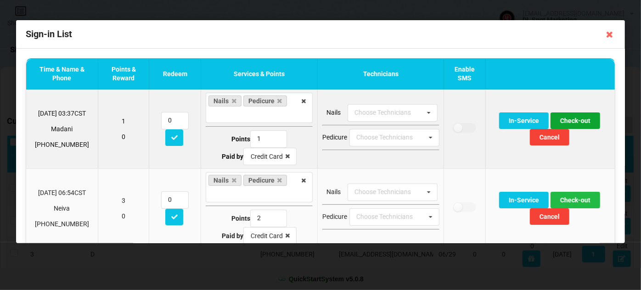
click at [573, 119] on button "Check-out" at bounding box center [576, 120] width 50 height 17
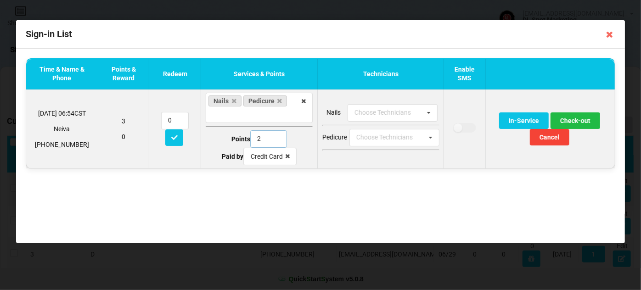
click at [256, 134] on input "2" at bounding box center [268, 138] width 37 height 17
drag, startPoint x: 264, startPoint y: 136, endPoint x: 251, endPoint y: 142, distance: 14.8
click at [252, 141] on input "2" at bounding box center [268, 138] width 37 height 17
type input "1"
click at [584, 123] on button "Check-out" at bounding box center [576, 120] width 50 height 17
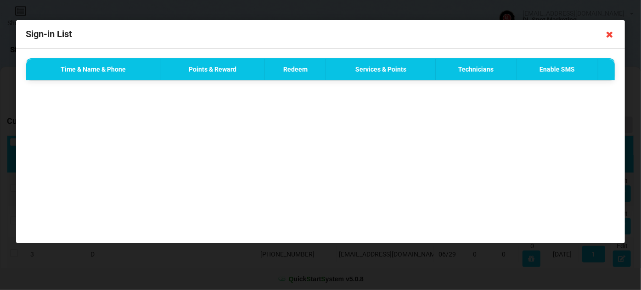
click at [611, 32] on icon at bounding box center [609, 34] width 15 height 15
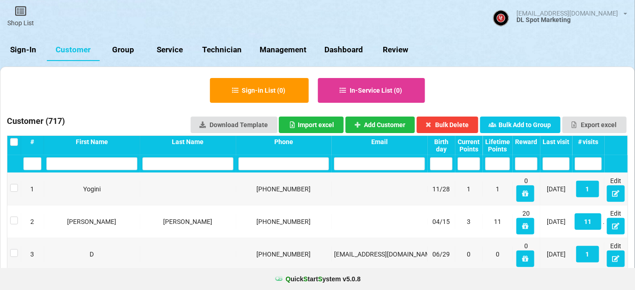
click at [557, 143] on div "Last visit" at bounding box center [555, 141] width 27 height 7
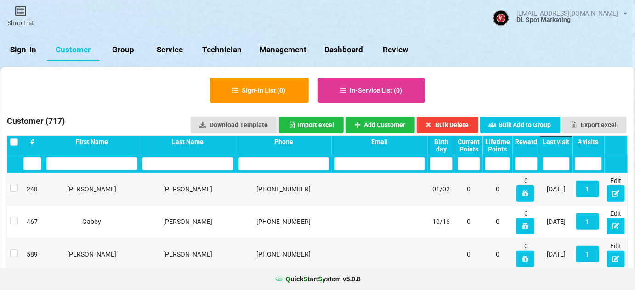
click at [558, 143] on div "Last visit" at bounding box center [555, 141] width 27 height 7
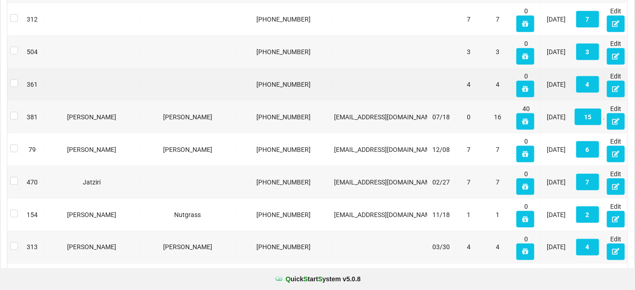
scroll to position [334, 0]
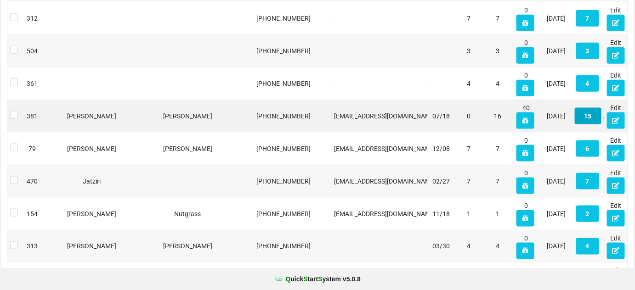
click at [589, 109] on button "15" at bounding box center [587, 116] width 27 height 17
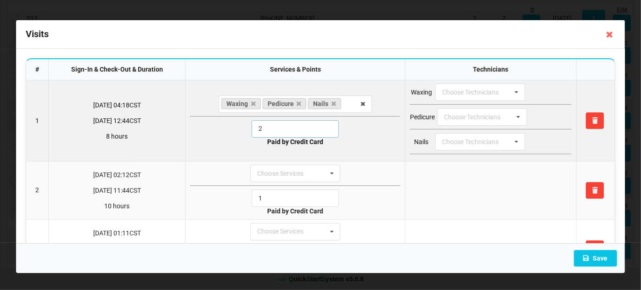
drag, startPoint x: 254, startPoint y: 129, endPoint x: 246, endPoint y: 130, distance: 8.3
click at [247, 130] on div "2" at bounding box center [295, 128] width 210 height 17
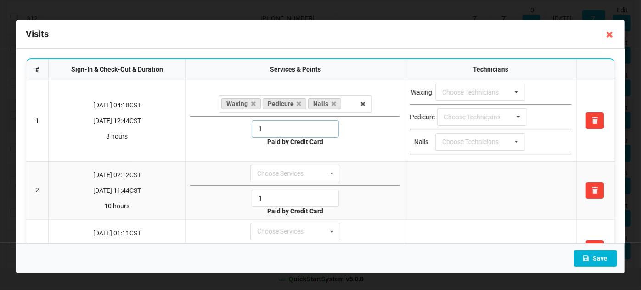
type input "1"
click at [602, 259] on button "Save" at bounding box center [595, 258] width 43 height 17
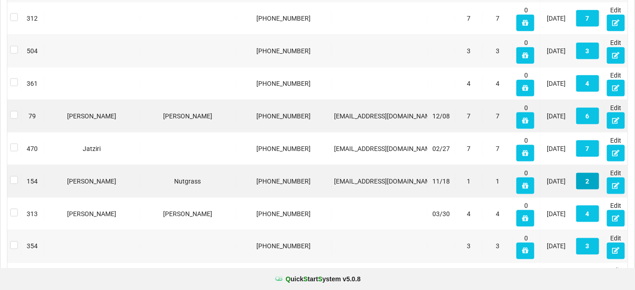
click at [587, 178] on button "2" at bounding box center [587, 181] width 23 height 17
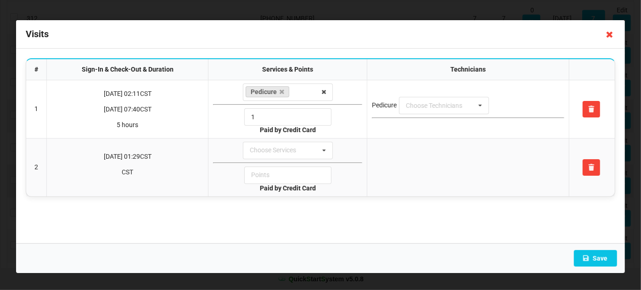
click at [611, 35] on icon at bounding box center [609, 34] width 15 height 15
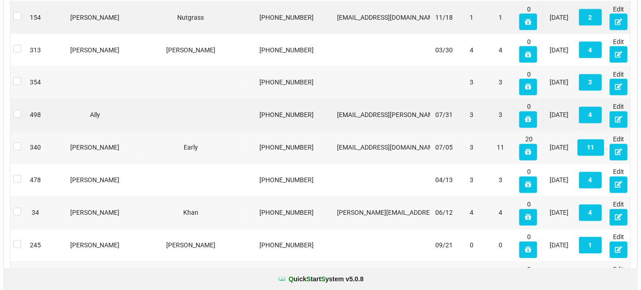
scroll to position [500, 0]
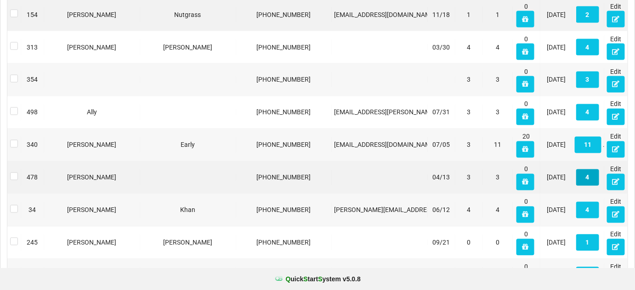
click at [585, 174] on button "4" at bounding box center [587, 177] width 23 height 17
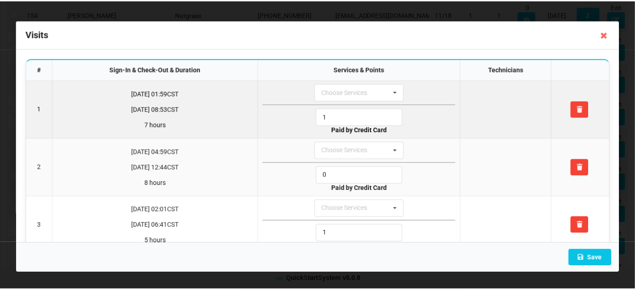
scroll to position [0, 0]
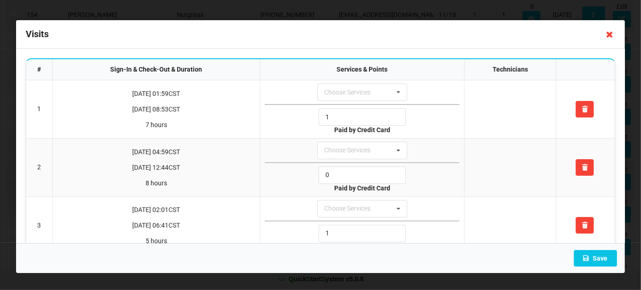
click at [612, 29] on icon at bounding box center [609, 34] width 15 height 15
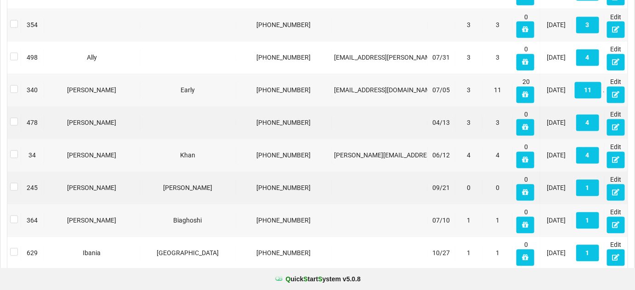
scroll to position [556, 0]
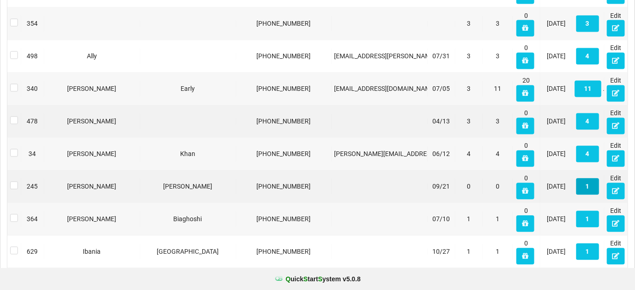
click at [592, 186] on button "1" at bounding box center [587, 187] width 23 height 17
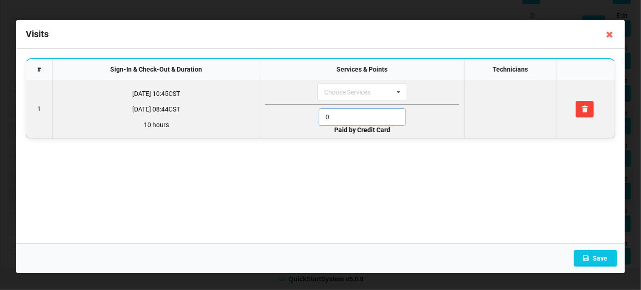
drag, startPoint x: 346, startPoint y: 115, endPoint x: 308, endPoint y: 118, distance: 37.8
click at [309, 118] on div "0" at bounding box center [362, 116] width 195 height 17
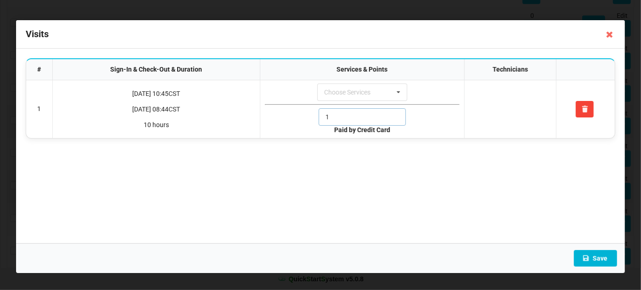
type input "1"
click at [601, 259] on button "Save" at bounding box center [595, 258] width 43 height 17
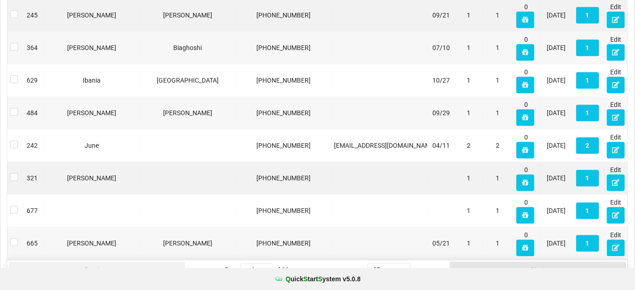
scroll to position [743, 0]
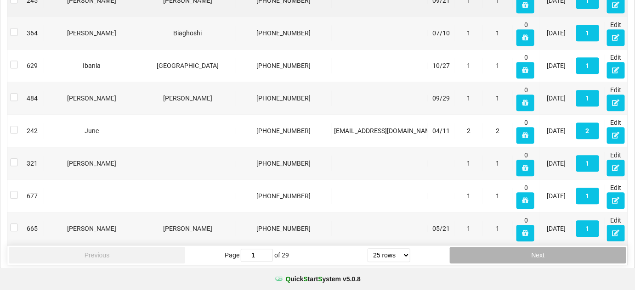
click at [552, 253] on button "Next" at bounding box center [537, 255] width 176 height 17
type input "2"
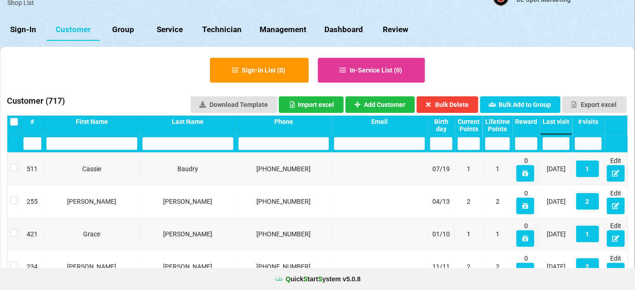
scroll to position [19, 0]
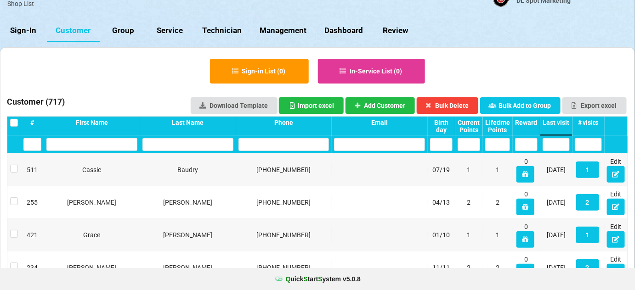
click at [22, 27] on link "Sign-In" at bounding box center [23, 31] width 47 height 22
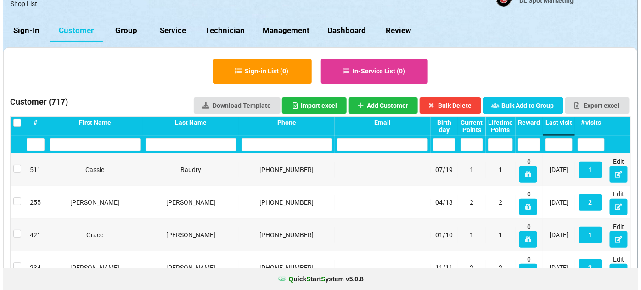
scroll to position [0, 0]
